Goal: Check status: Check status

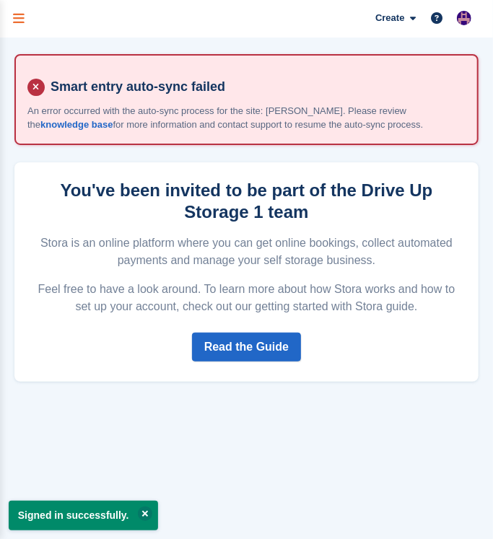
click at [14, 24] on icon "menu" at bounding box center [19, 18] width 12 height 13
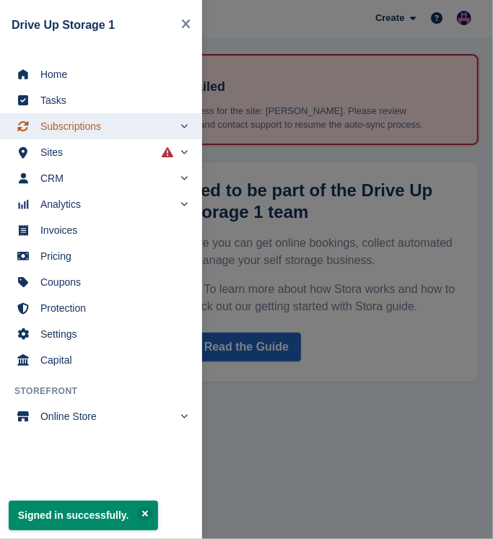
click at [103, 122] on span "Subscriptions" at bounding box center [106, 126] width 133 height 20
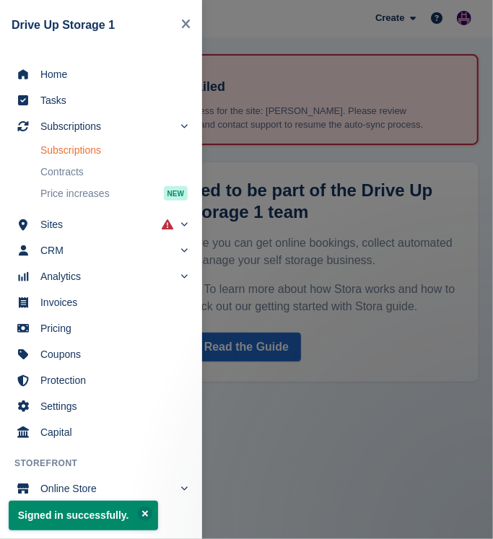
click at [43, 159] on link "Subscriptions" at bounding box center [113, 150] width 147 height 20
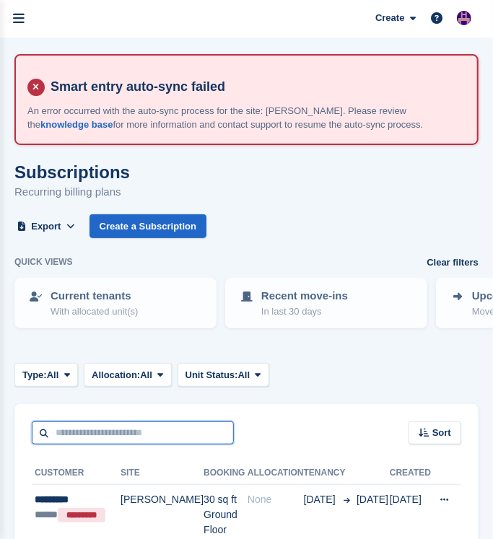
click at [113, 433] on input "text" at bounding box center [133, 433] width 202 height 24
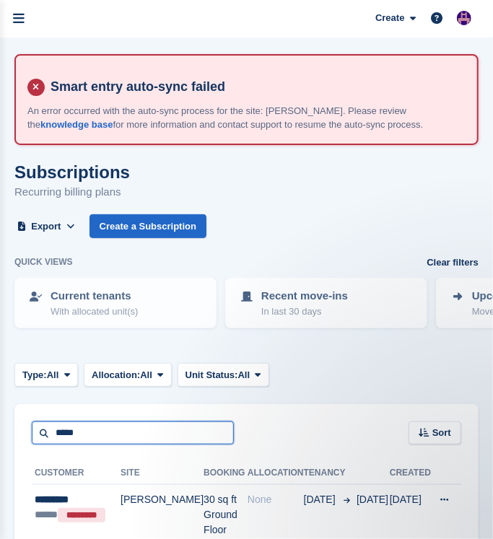
type input "*****"
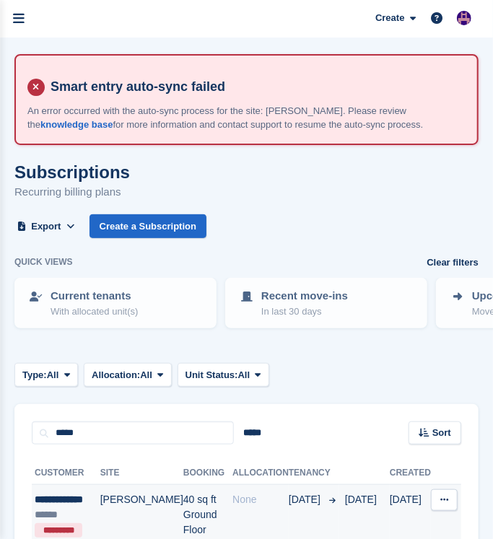
scroll to position [163, 0]
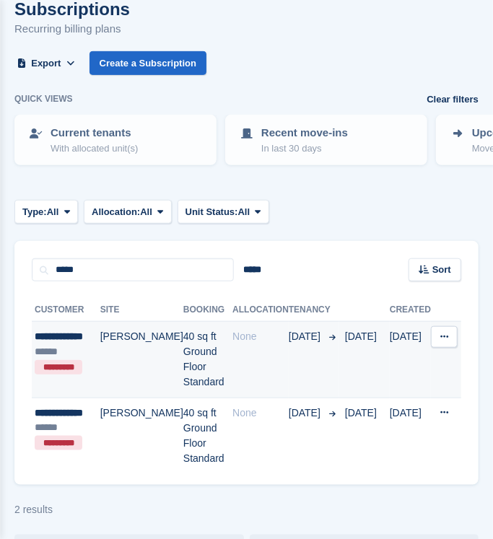
click at [264, 373] on td "None" at bounding box center [260, 360] width 56 height 76
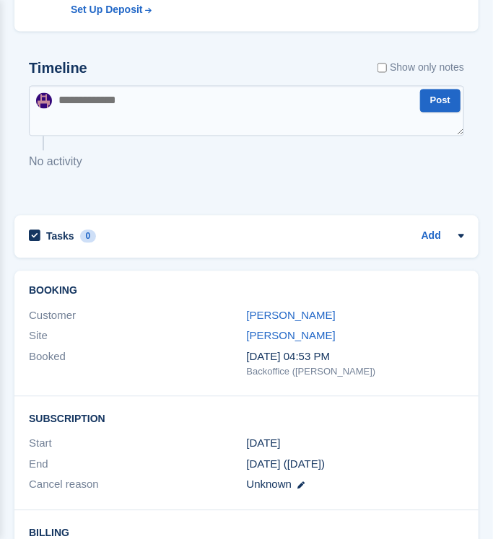
scroll to position [902, 0]
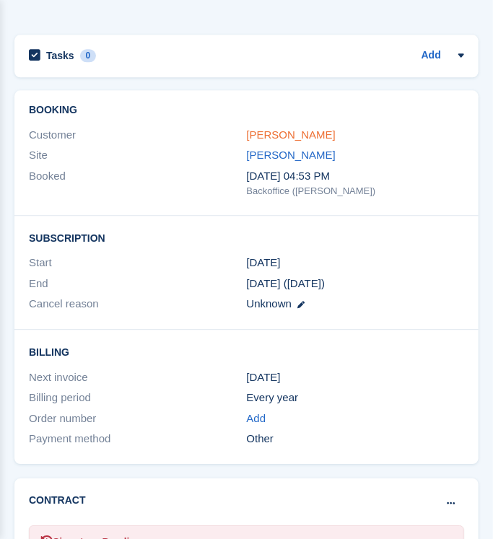
click at [299, 135] on link "[PERSON_NAME]" at bounding box center [291, 134] width 89 height 12
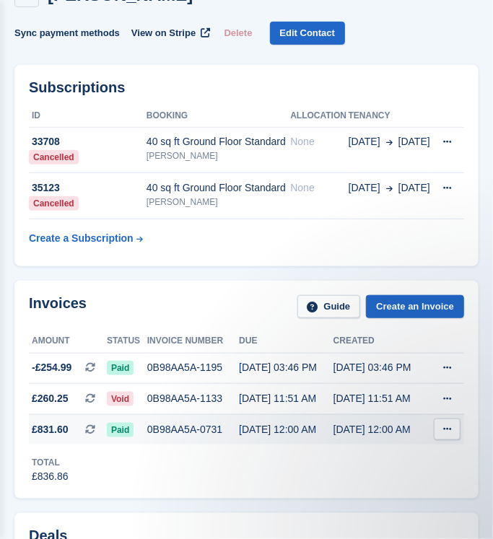
click at [299, 431] on div "[DATE] 12:00 AM" at bounding box center [286, 429] width 94 height 15
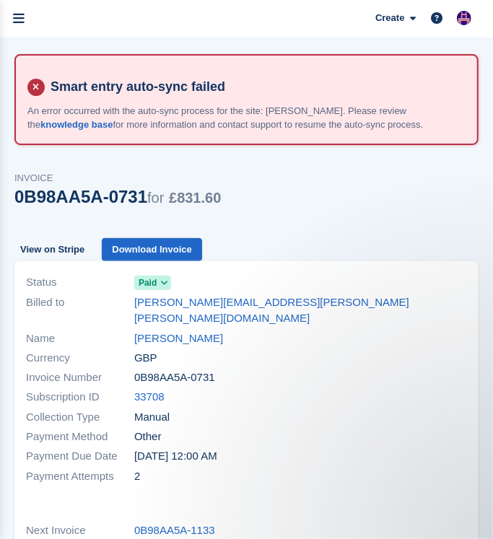
scroll to position [180, 0]
